Goal: Task Accomplishment & Management: Manage account settings

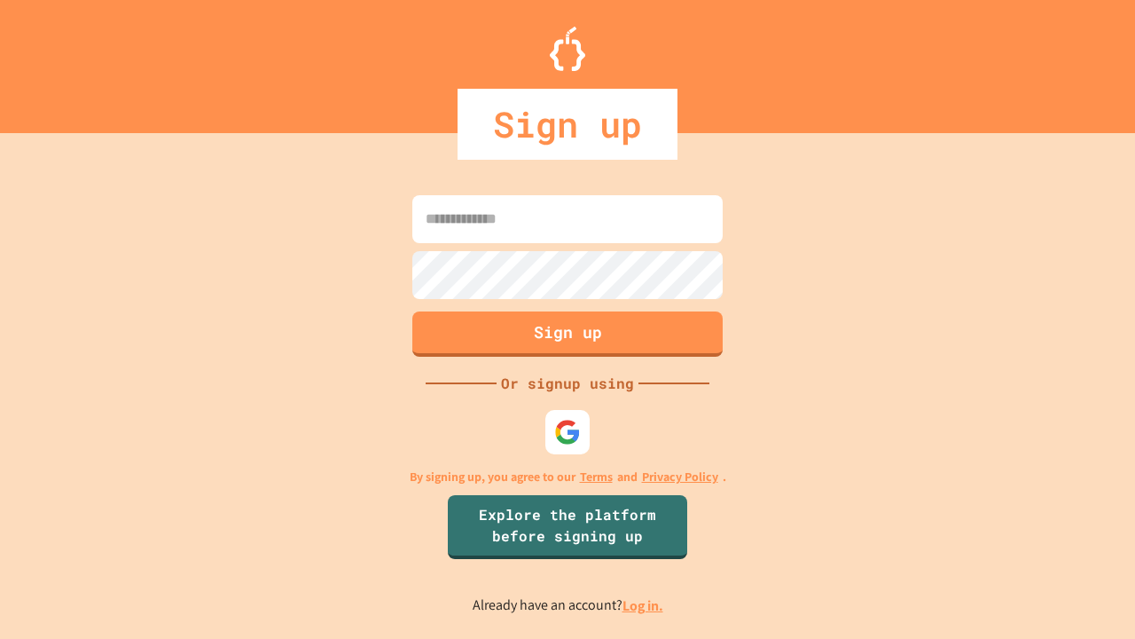
click at [644, 605] on link "Log in." at bounding box center [643, 605] width 41 height 19
